Goal: Transaction & Acquisition: Purchase product/service

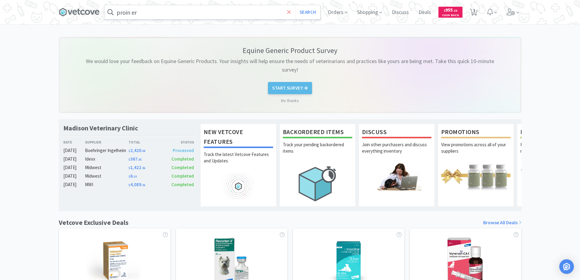
click at [289, 13] on icon at bounding box center [289, 12] width 4 height 6
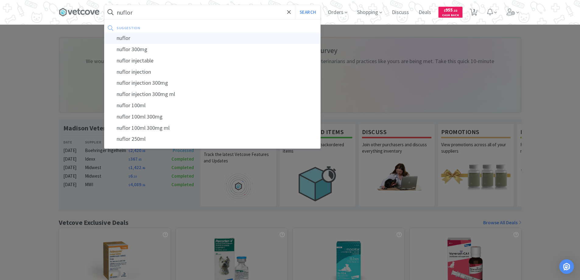
type input "nuflor"
click at [123, 38] on div "nuflor" at bounding box center [212, 38] width 216 height 11
select select "1"
select select "2"
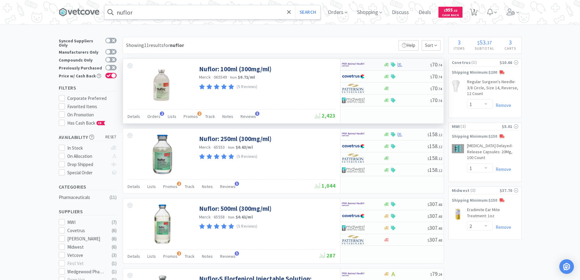
click at [372, 66] on div at bounding box center [358, 64] width 33 height 10
select select "1"
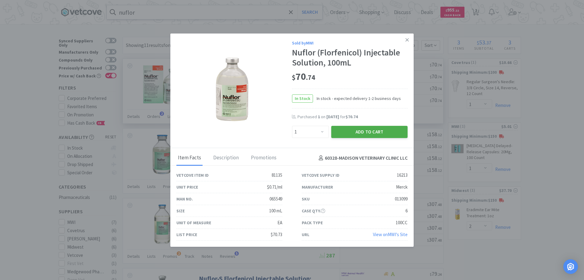
click at [354, 131] on button "Add to Cart" at bounding box center [369, 132] width 76 height 12
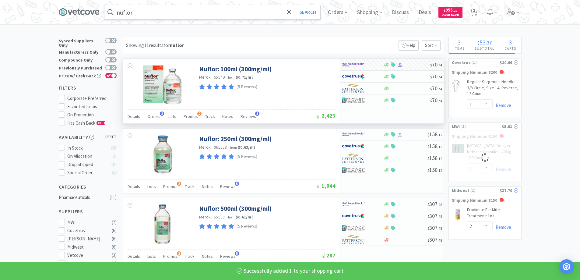
select select "1"
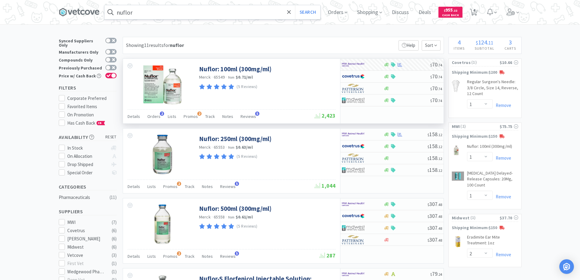
drag, startPoint x: 288, startPoint y: 14, endPoint x: 287, endPoint y: 11, distance: 3.3
click at [289, 14] on span at bounding box center [288, 12] width 7 height 13
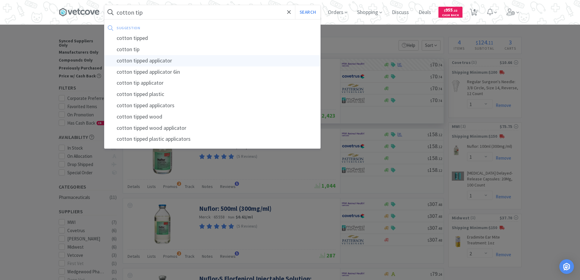
click at [136, 60] on div "cotton tipped applicator" at bounding box center [212, 60] width 216 height 11
type input "cotton tipped applicator"
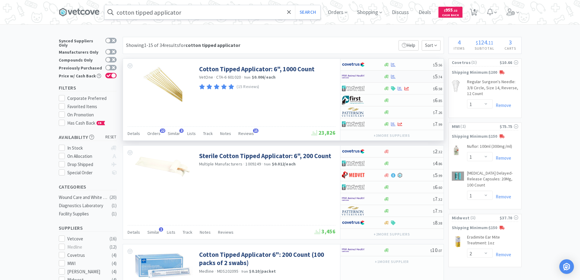
click at [368, 74] on div at bounding box center [358, 76] width 33 height 10
select select "1"
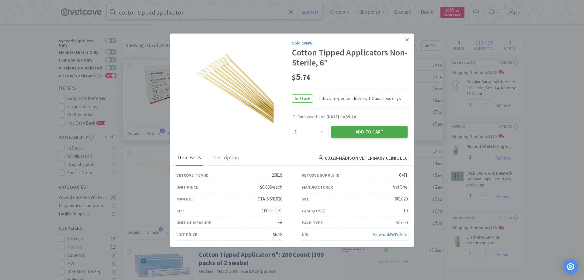
click at [351, 132] on button "Add to Cart" at bounding box center [369, 132] width 76 height 12
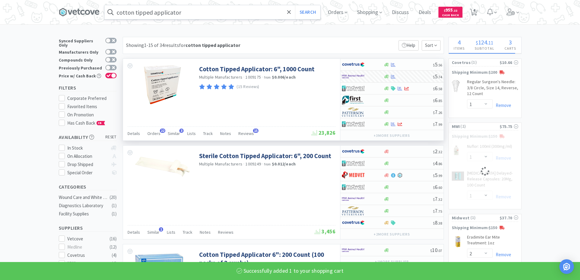
select select "1"
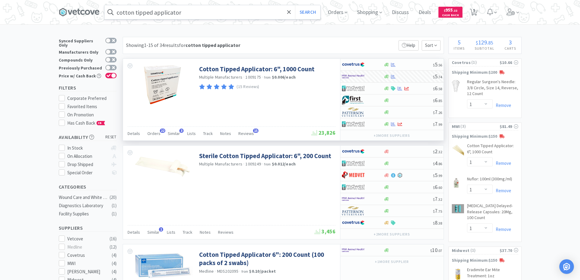
click at [185, 12] on input "cotton tipped applicator" at bounding box center [212, 12] width 216 height 14
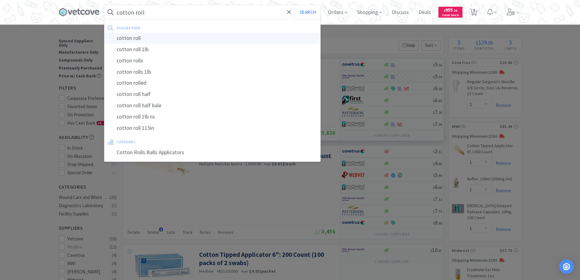
type input "cotton roll"
click at [129, 37] on div "cotton roll" at bounding box center [212, 38] width 216 height 11
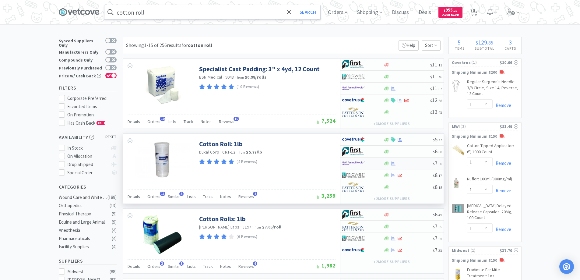
click at [358, 163] on img at bounding box center [353, 163] width 23 height 9
select select "1"
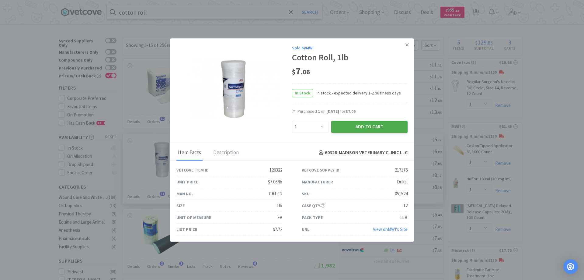
click at [352, 127] on button "Add to Cart" at bounding box center [369, 127] width 76 height 12
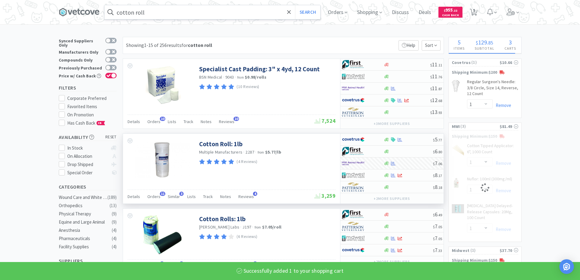
select select "1"
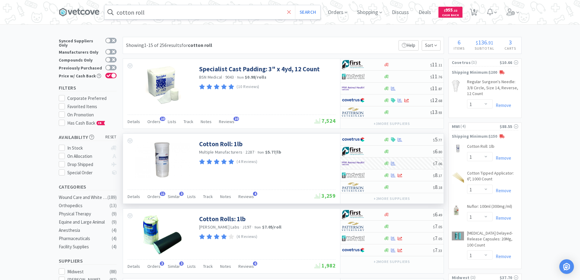
click at [290, 13] on icon at bounding box center [289, 12] width 4 height 4
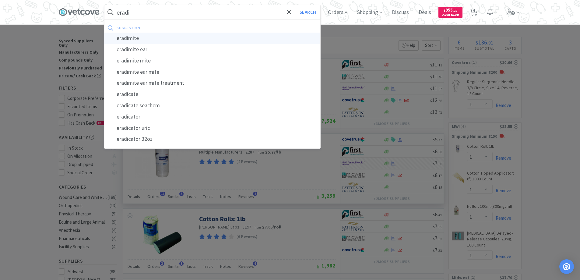
click at [128, 38] on div "eradimite" at bounding box center [212, 38] width 216 height 11
type input "eradimite"
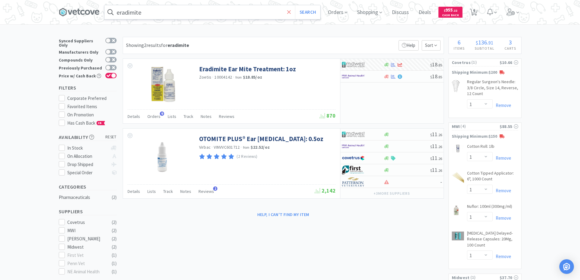
click at [291, 11] on icon at bounding box center [289, 12] width 4 height 6
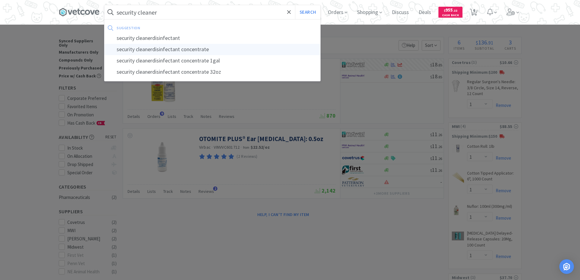
click at [135, 49] on div "security cleanerdisinfectant concentrate" at bounding box center [212, 49] width 216 height 11
type input "security cleanerdisinfectant concentrate"
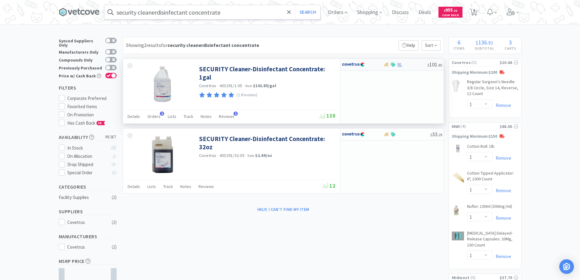
click at [368, 69] on div at bounding box center [358, 64] width 33 height 10
select select "1"
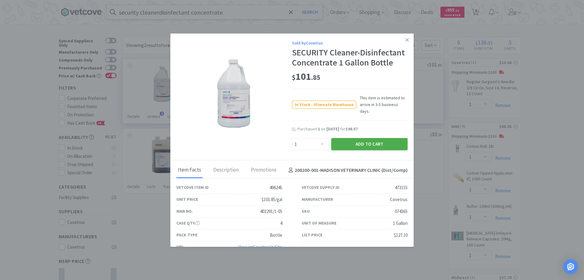
click at [360, 138] on button "Add to Cart" at bounding box center [369, 144] width 76 height 12
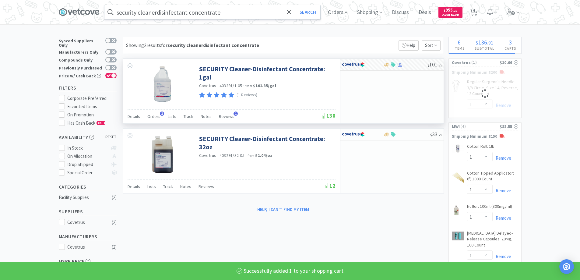
select select "1"
